Goal: Information Seeking & Learning: Learn about a topic

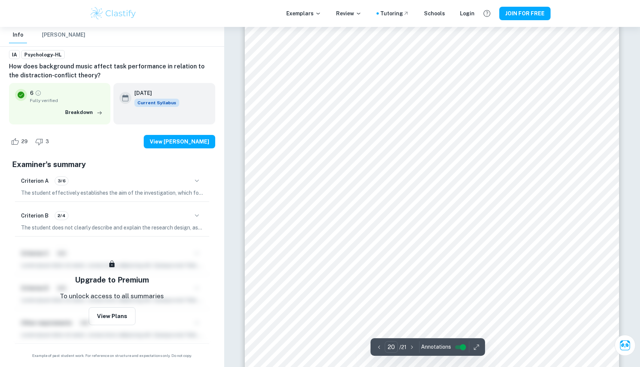
scroll to position [10510, 0]
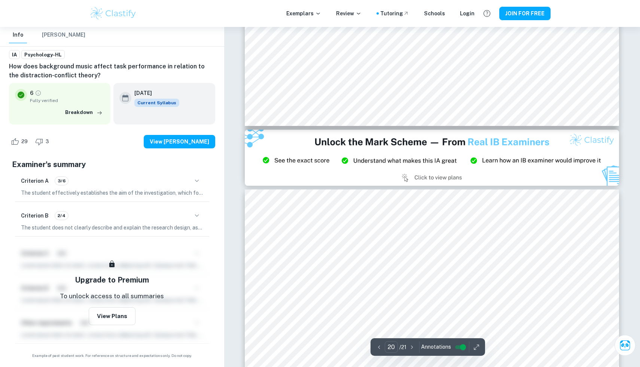
type input "21"
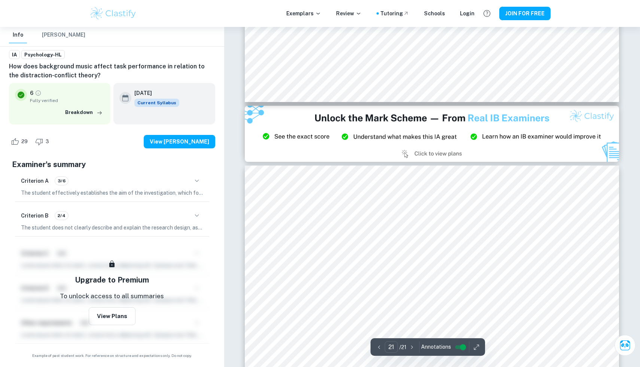
scroll to position [10809, 0]
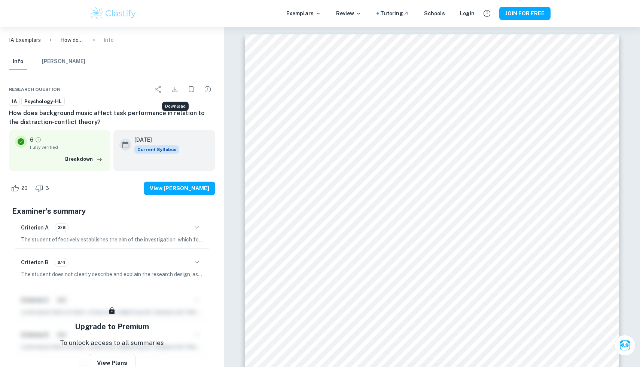
click at [177, 90] on icon "Download" at bounding box center [174, 89] width 9 height 9
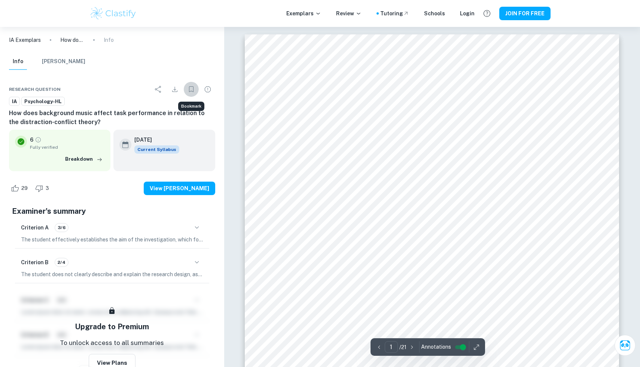
click at [193, 91] on icon "Bookmark" at bounding box center [191, 89] width 9 height 9
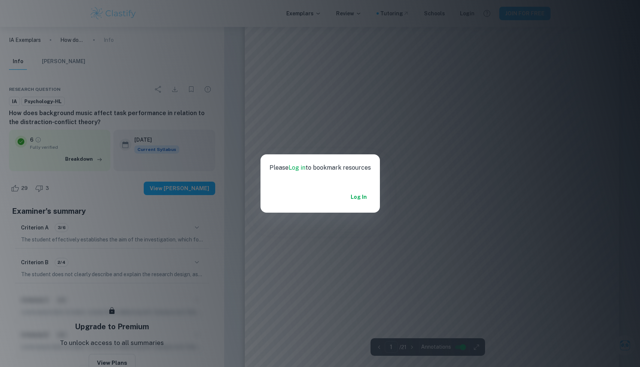
scroll to position [215, 0]
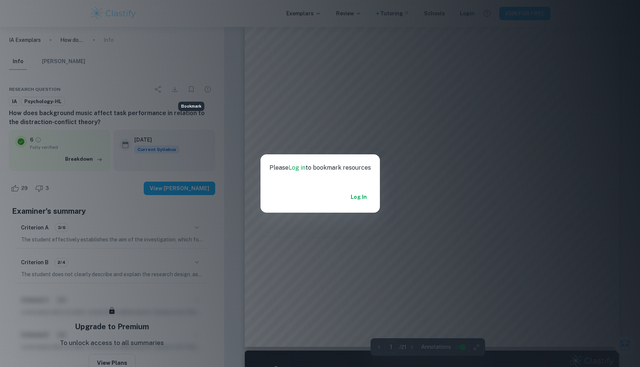
click at [341, 234] on div "Please Log in to bookmark resources Log in" at bounding box center [320, 183] width 640 height 367
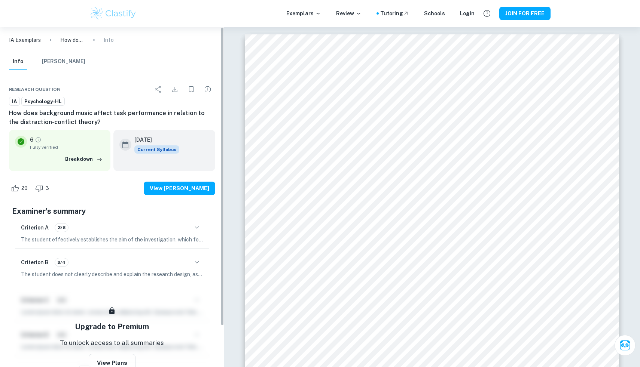
scroll to position [2, 0]
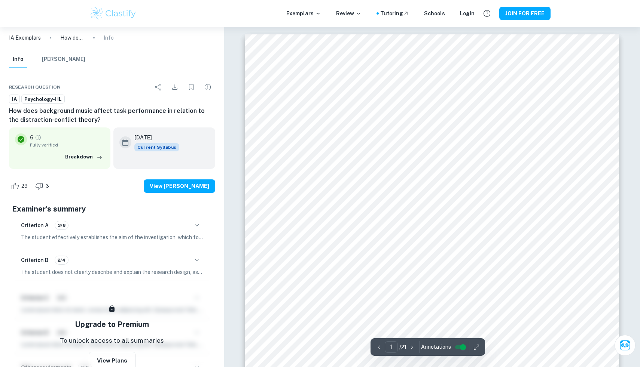
click at [415, 342] on div "1 ​ / 21" at bounding box center [395, 348] width 44 height 12
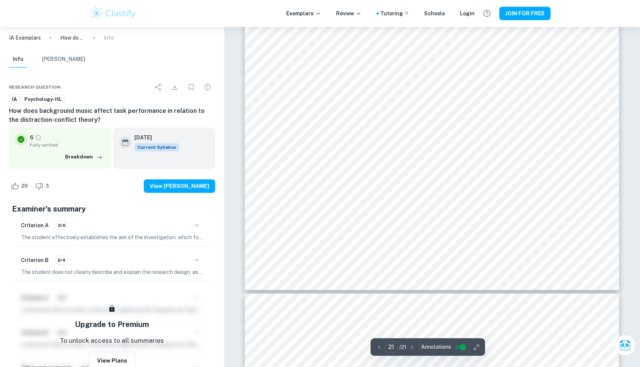
scroll to position [11082, 0]
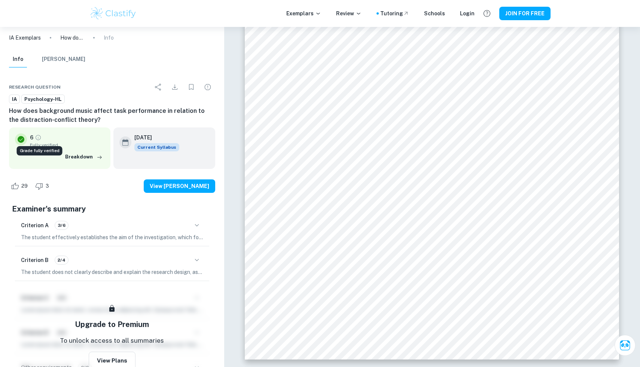
click at [38, 136] on icon "Grade fully verified" at bounding box center [38, 137] width 7 height 7
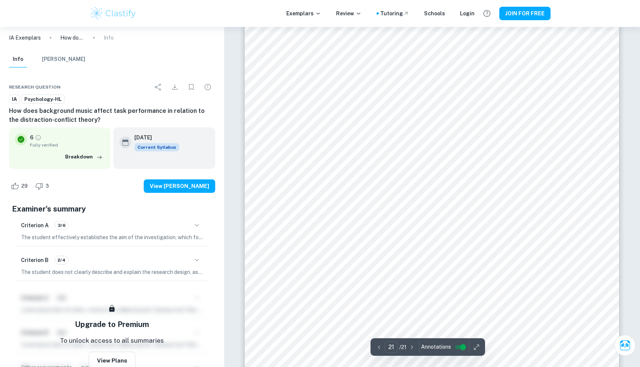
type input "20"
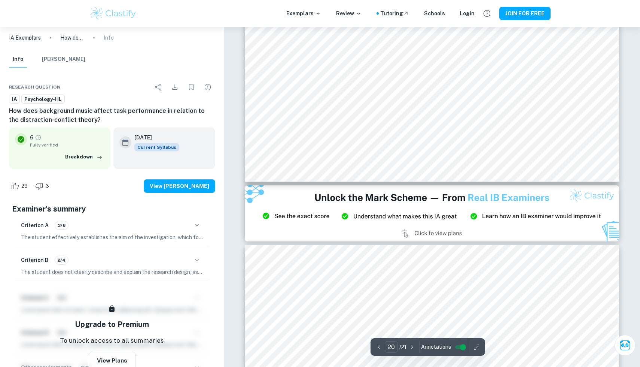
scroll to position [10517, 0]
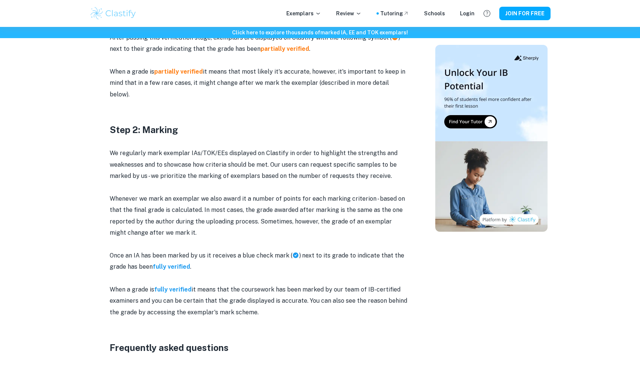
scroll to position [664, 0]
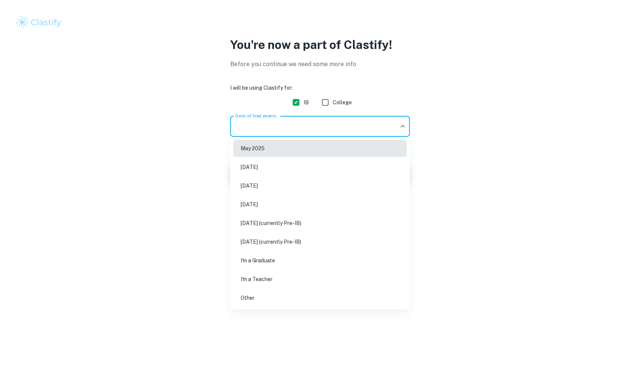
click at [380, 129] on body "We value your privacy We use cookies to enhance your browsing experience, serve…" at bounding box center [320, 183] width 640 height 367
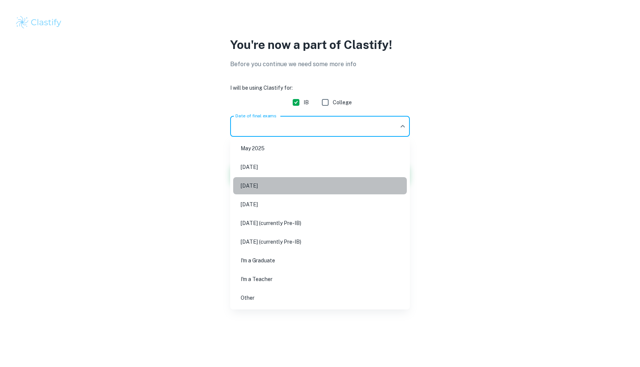
click at [337, 190] on li "[DATE]" at bounding box center [320, 185] width 174 height 17
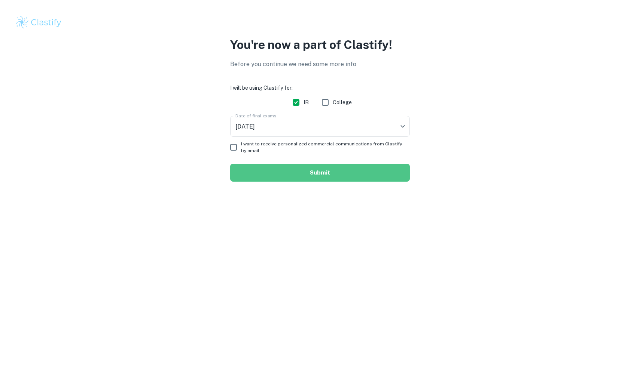
click at [303, 174] on button "Submit" at bounding box center [320, 173] width 180 height 18
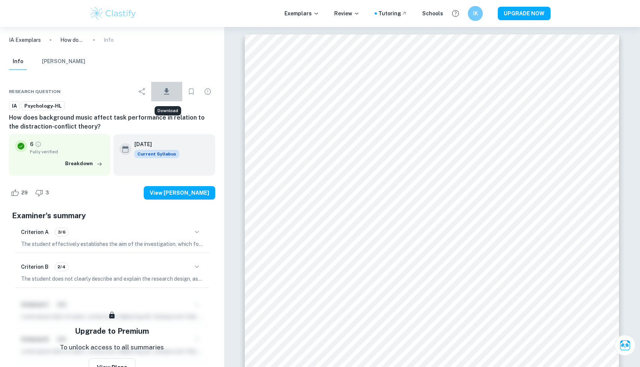
click at [168, 93] on icon "Download" at bounding box center [166, 91] width 9 height 9
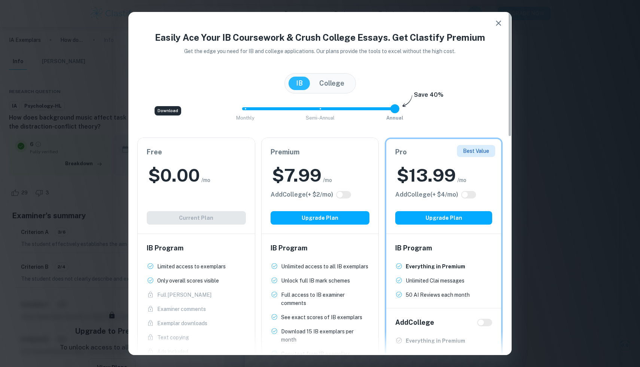
click at [323, 84] on button "College" at bounding box center [332, 83] width 40 height 13
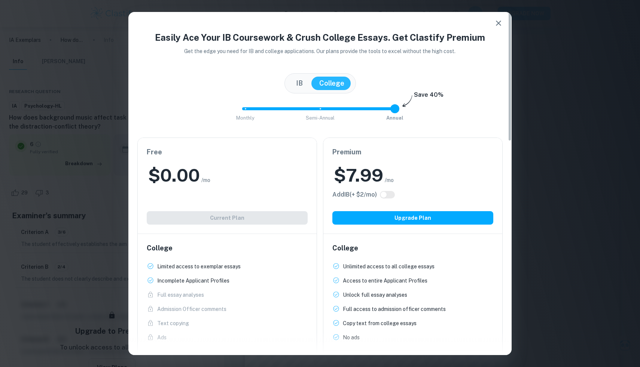
click at [297, 83] on button "IB" at bounding box center [299, 83] width 22 height 13
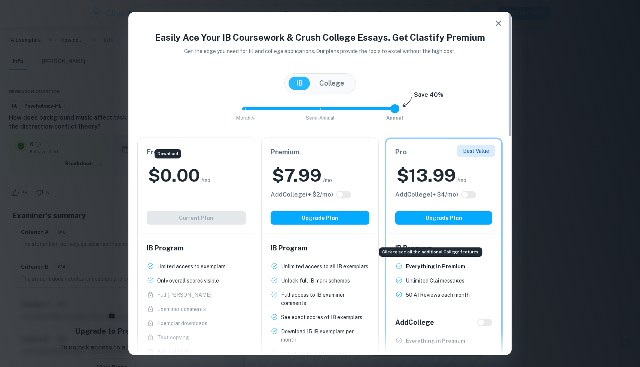
scroll to position [85, 0]
click at [498, 27] on icon "button" at bounding box center [498, 23] width 9 height 9
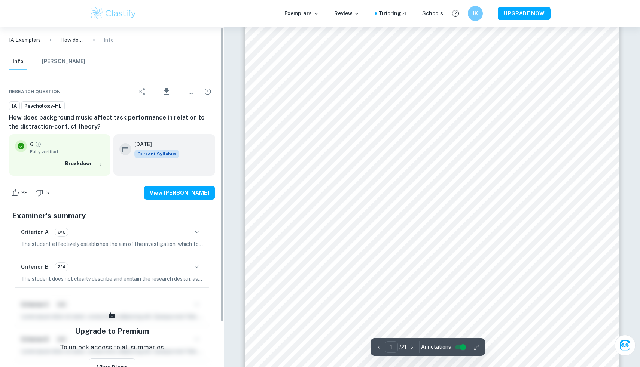
scroll to position [71, 0]
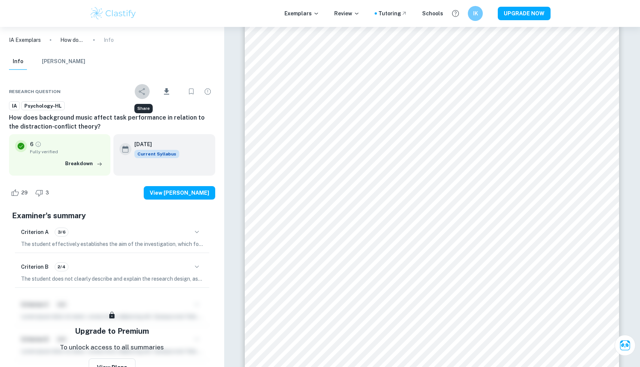
click at [141, 93] on icon "Share" at bounding box center [142, 91] width 9 height 9
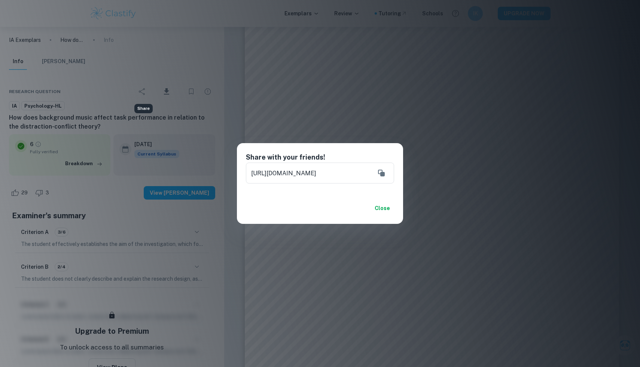
click at [122, 98] on div "Share with your friends! https://www.clastify.com/ia/psychology/62fbdfe456123f0…" at bounding box center [320, 183] width 640 height 367
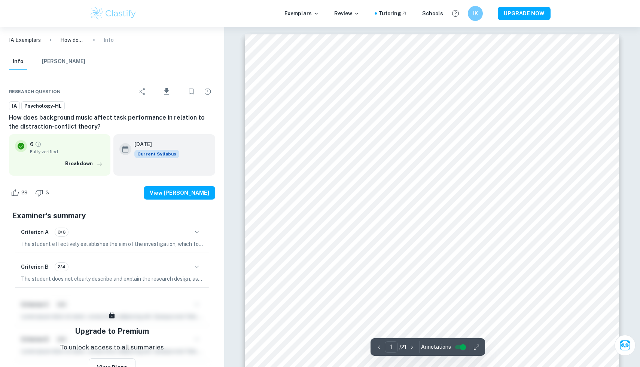
scroll to position [0, 0]
type input "3"
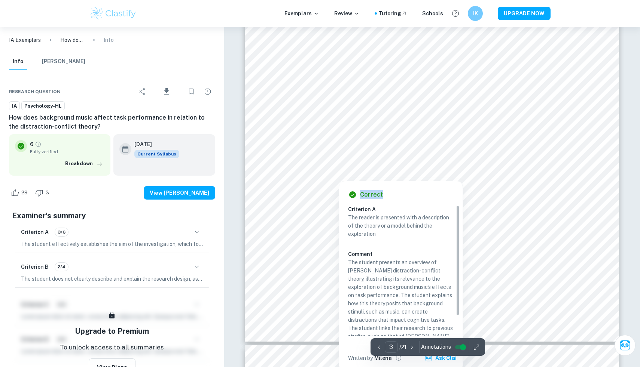
drag, startPoint x: 348, startPoint y: 172, endPoint x: 376, endPoint y: 201, distance: 40.2
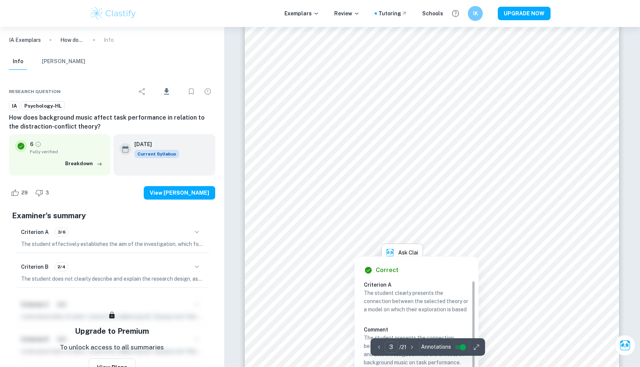
scroll to position [1364, 0]
click at [349, 251] on div at bounding box center [354, 246] width 128 height 18
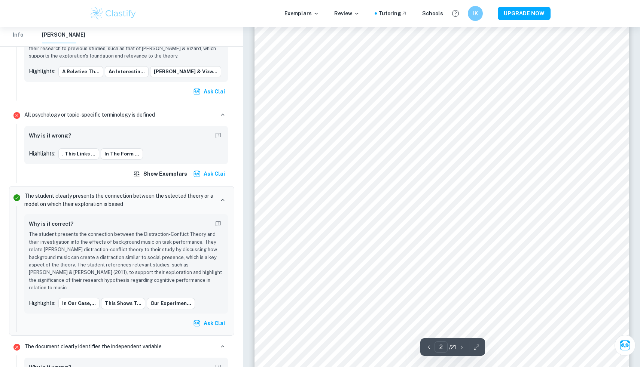
scroll to position [578, 0]
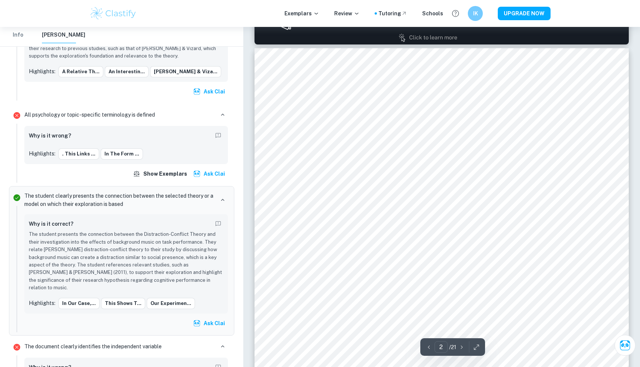
type input "1"
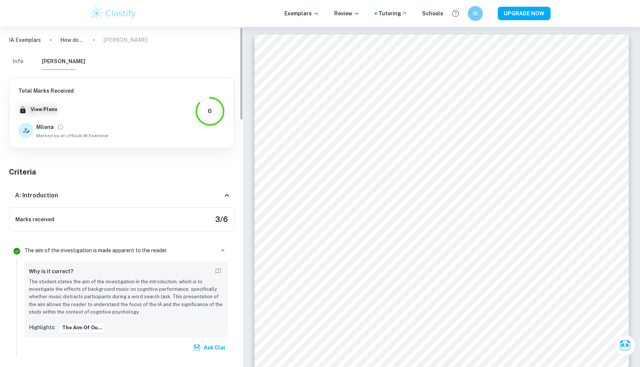
scroll to position [0, 0]
click at [19, 62] on button "Info" at bounding box center [18, 61] width 18 height 16
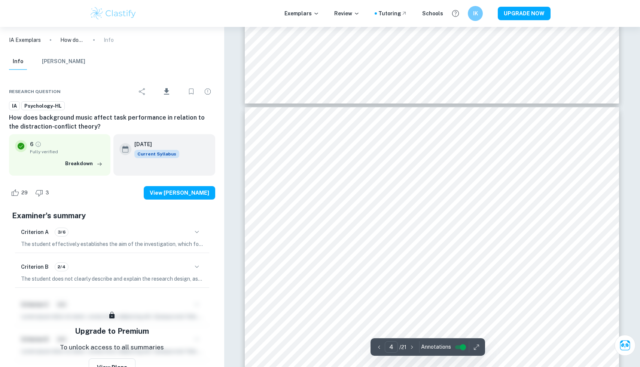
scroll to position [1643, 0]
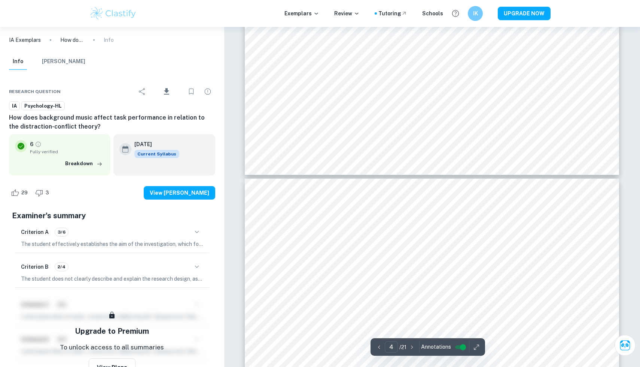
type input "3"
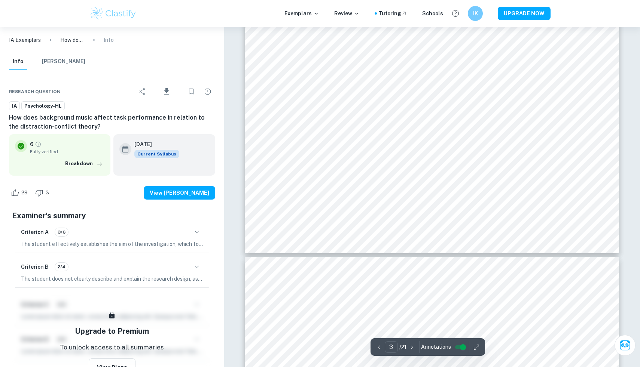
scroll to position [1486, 0]
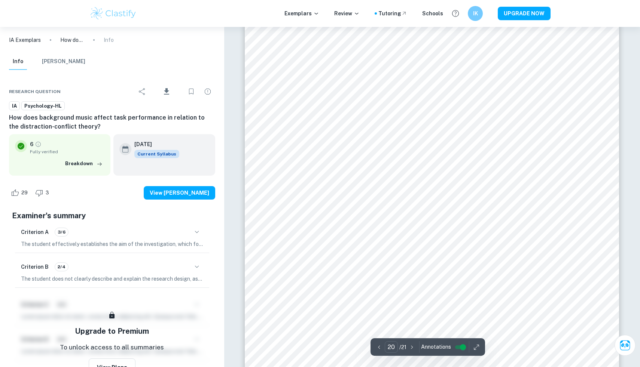
scroll to position [10363, 0]
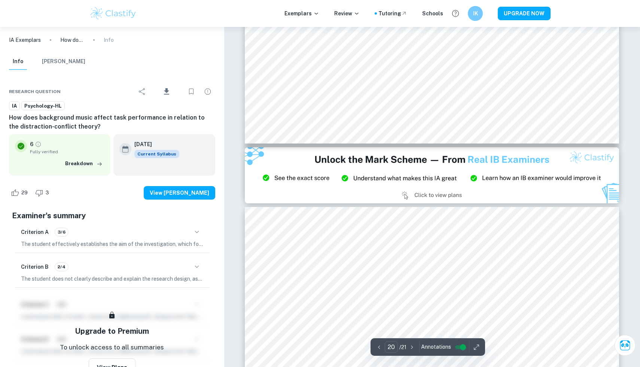
type input "21"
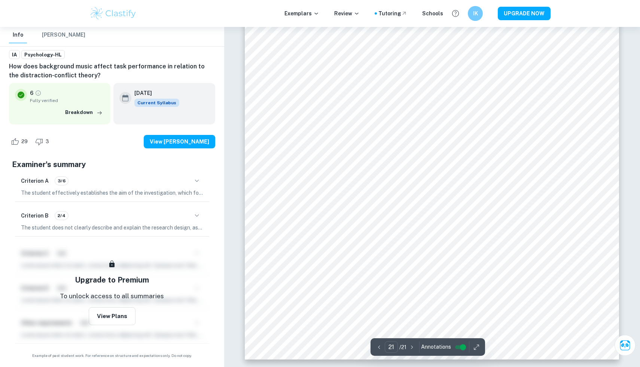
scroll to position [11142, 0]
